Goal: Navigation & Orientation: Find specific page/section

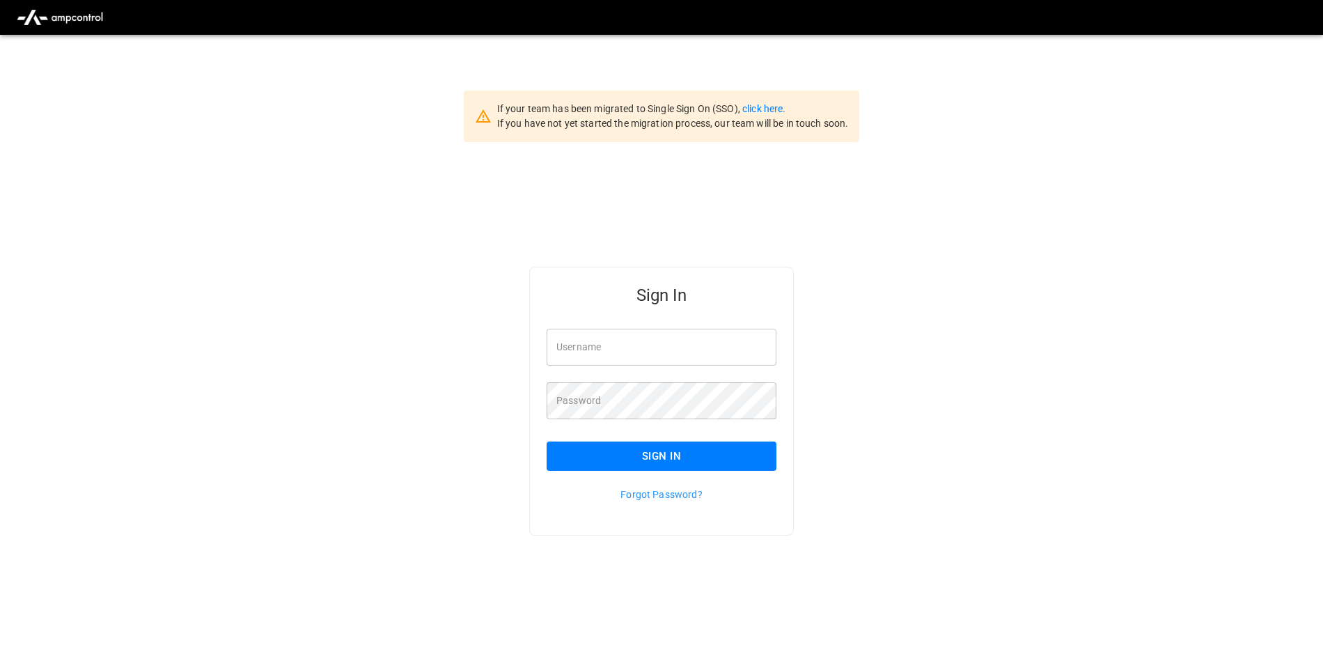
type input "**********"
click at [641, 456] on button "Sign In" at bounding box center [662, 456] width 230 height 29
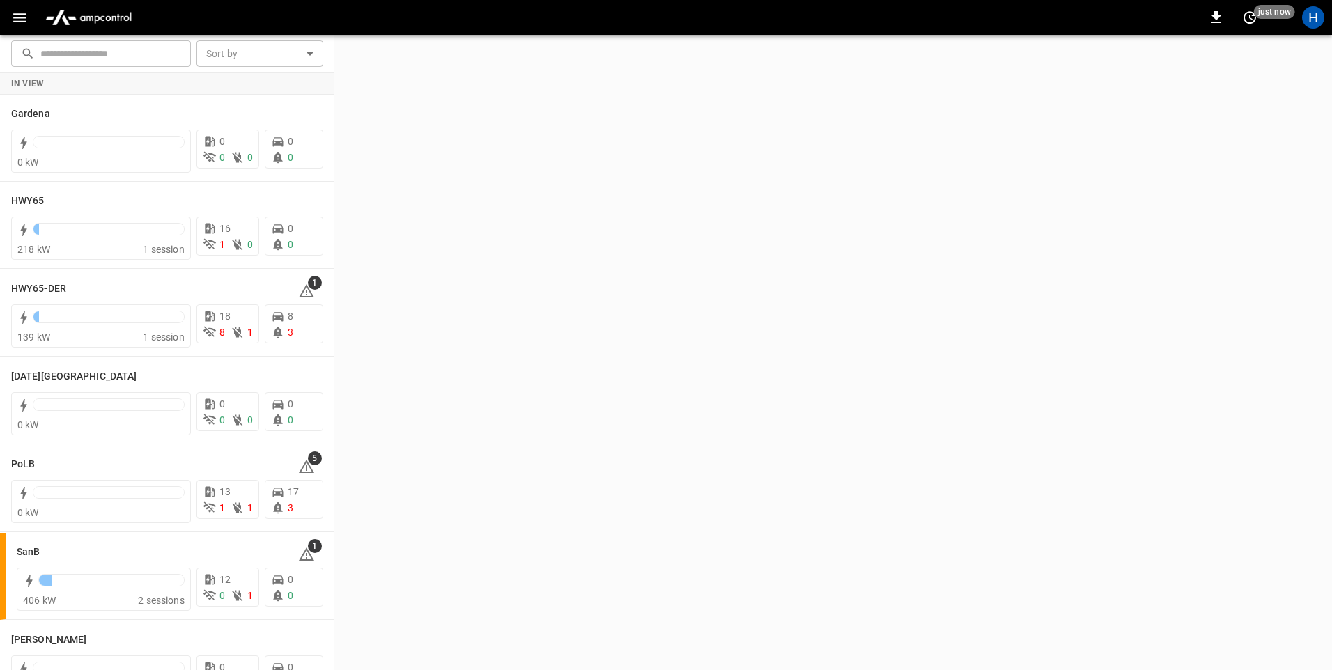
click at [13, 17] on icon "button" at bounding box center [19, 17] width 17 height 17
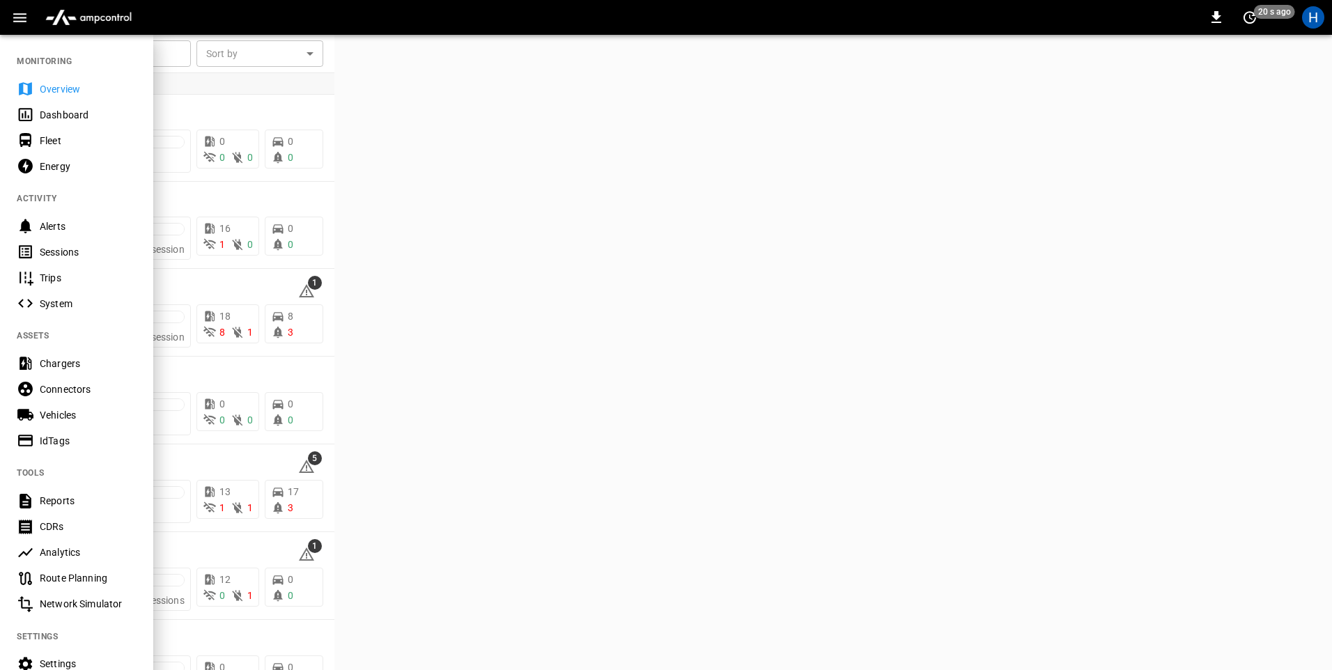
click at [69, 109] on div "Dashboard" at bounding box center [88, 115] width 97 height 14
